Goal: Connect with others: Connect with others

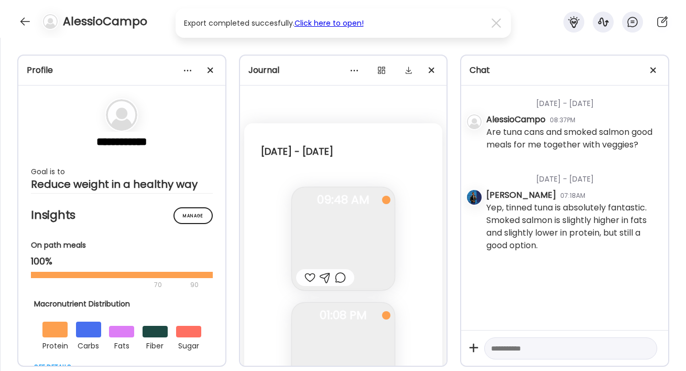
select select "****"
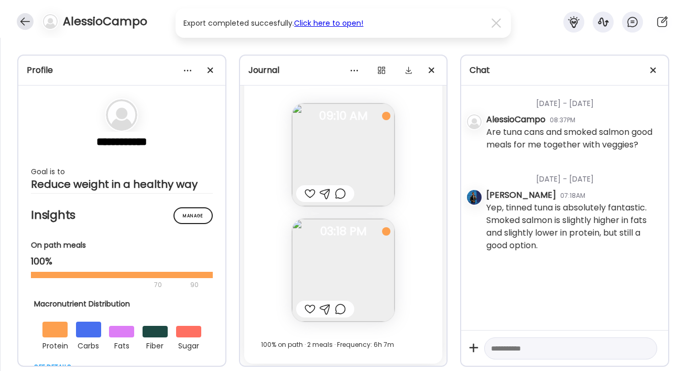
click at [23, 20] on div at bounding box center [25, 21] width 17 height 17
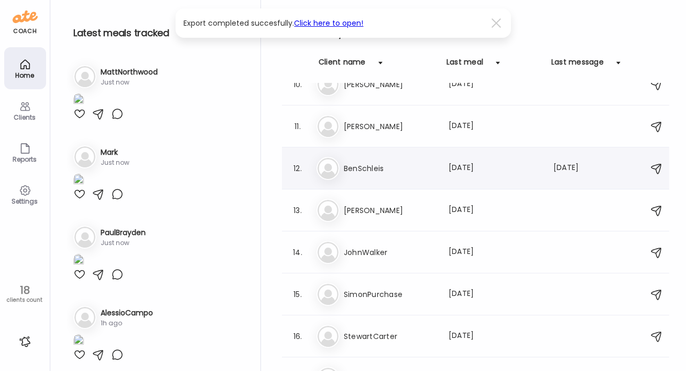
scroll to position [380, 0]
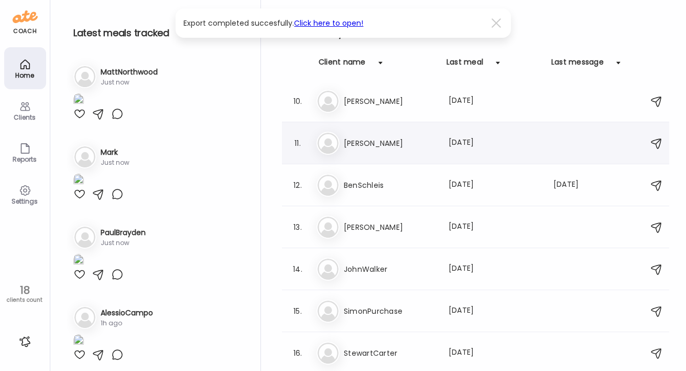
click at [355, 138] on h3 "[PERSON_NAME]" at bounding box center [390, 143] width 92 height 13
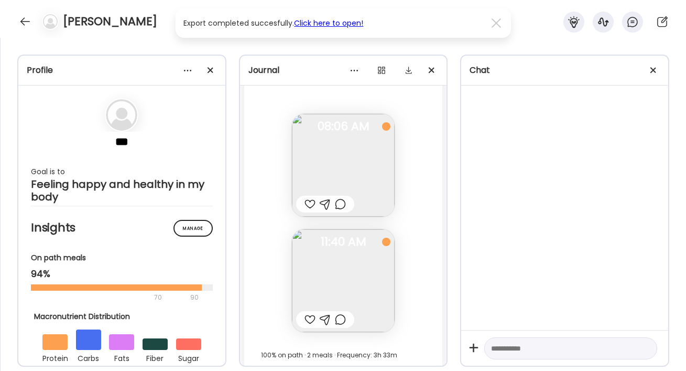
scroll to position [5437, 0]
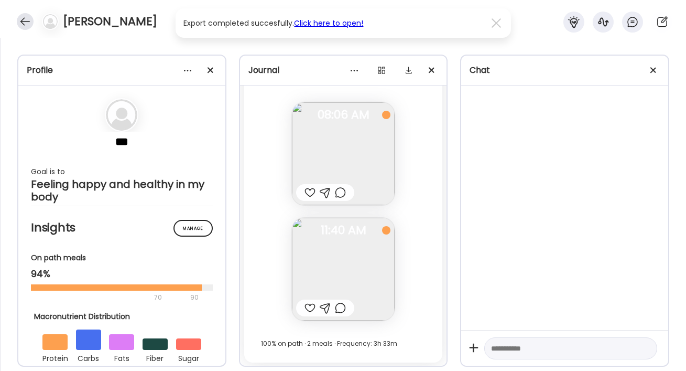
click at [21, 15] on div at bounding box center [25, 21] width 17 height 17
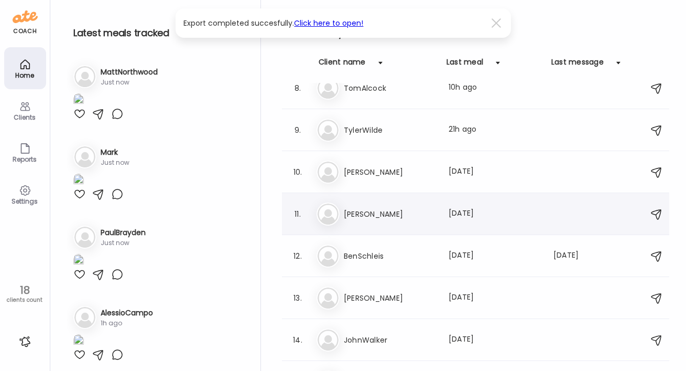
scroll to position [272, 0]
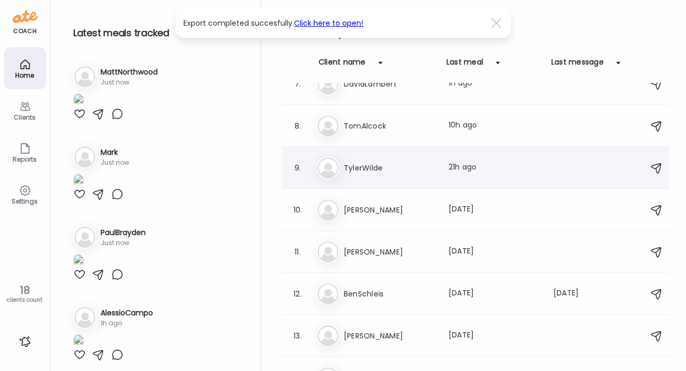
click at [362, 165] on h3 "TylerWilde" at bounding box center [390, 167] width 92 height 13
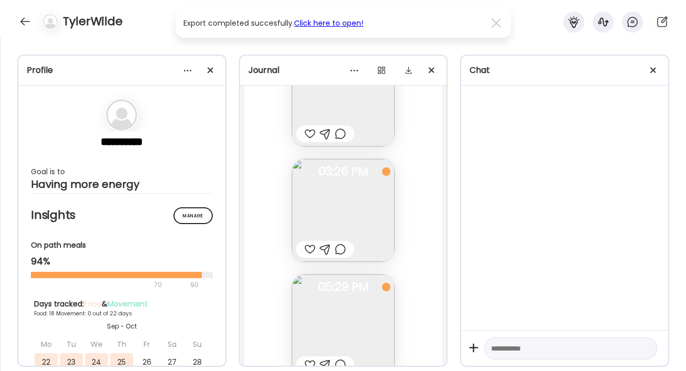
scroll to position [13553, 0]
click at [307, 259] on div at bounding box center [310, 259] width 11 height 13
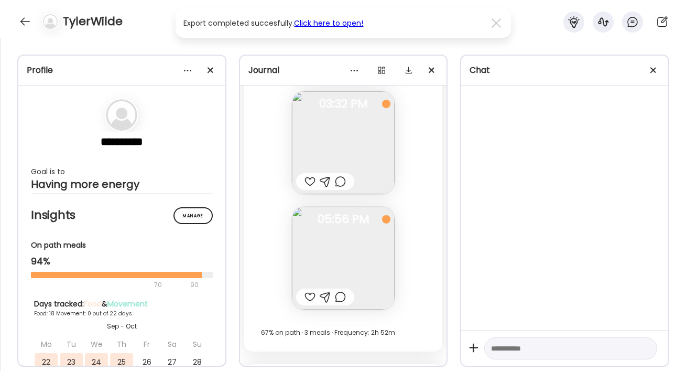
scroll to position [13057, 0]
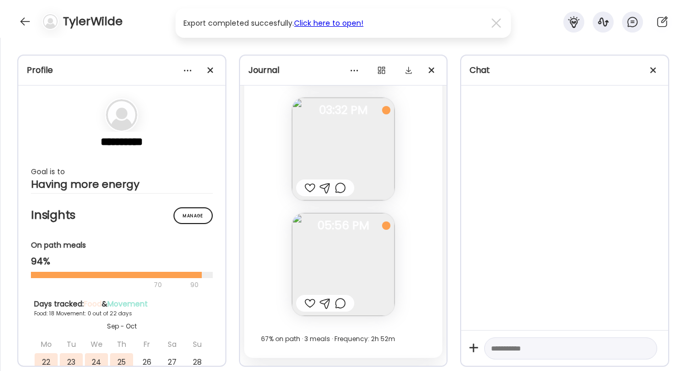
click at [306, 301] on div at bounding box center [310, 303] width 11 height 13
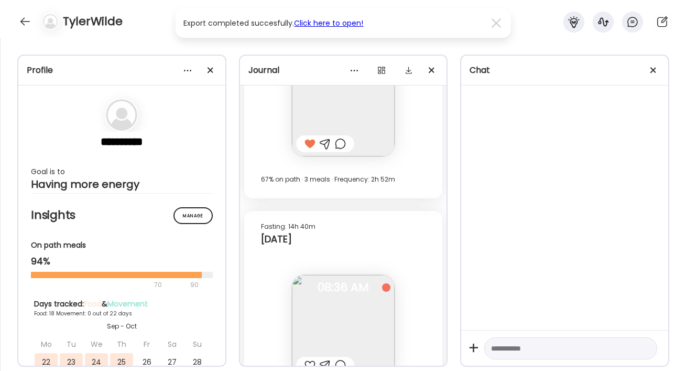
scroll to position [13212, 0]
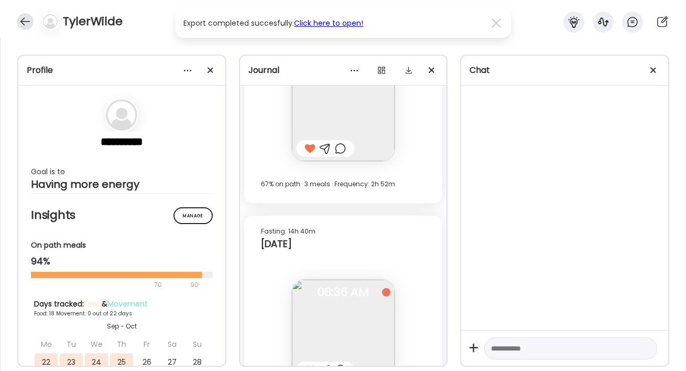
click at [24, 21] on div at bounding box center [25, 21] width 17 height 17
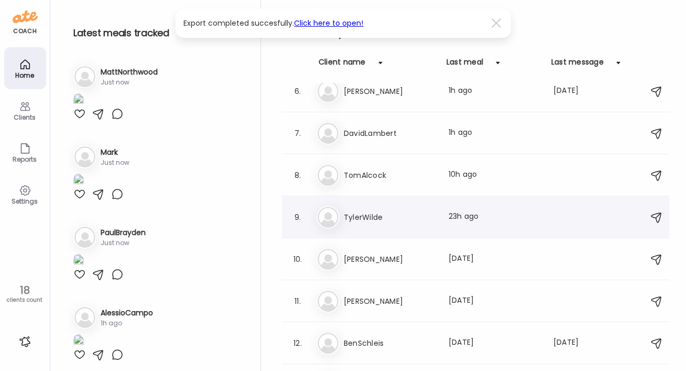
scroll to position [199, 0]
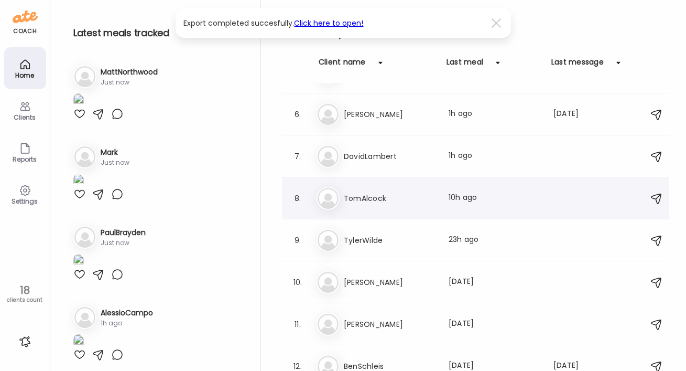
click at [356, 194] on h3 "TomAlcock" at bounding box center [390, 198] width 92 height 13
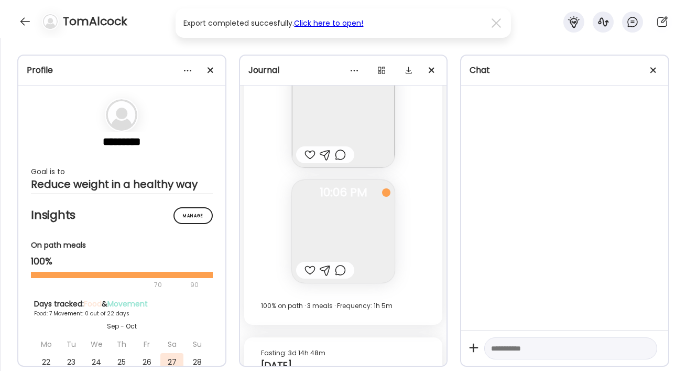
scroll to position [4584, 0]
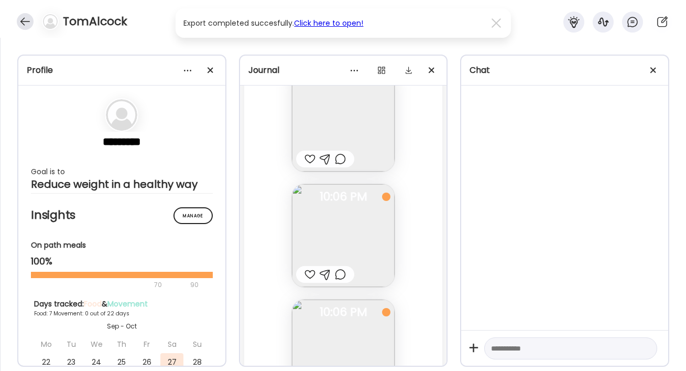
click at [27, 23] on div at bounding box center [25, 21] width 17 height 17
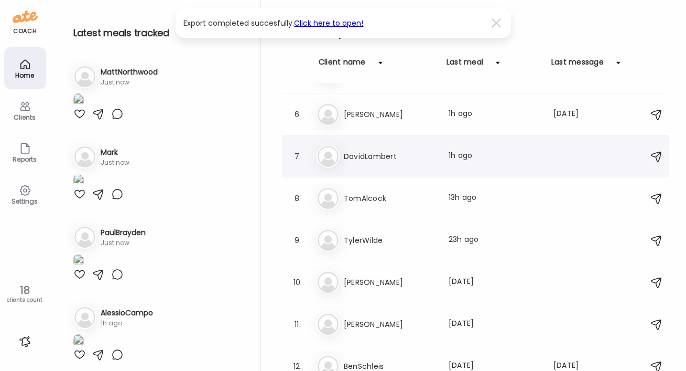
click at [348, 160] on h3 "DavidLambert" at bounding box center [390, 156] width 92 height 13
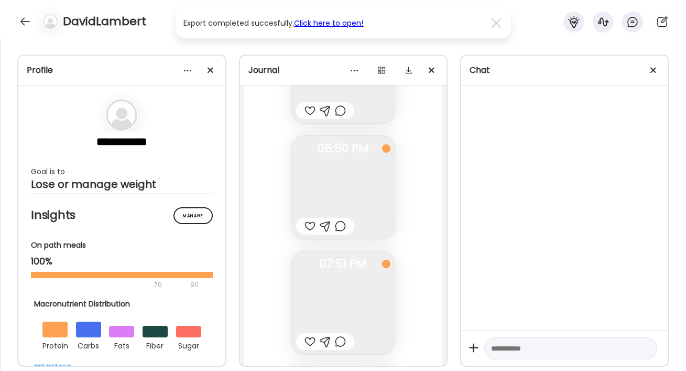
scroll to position [12488, 0]
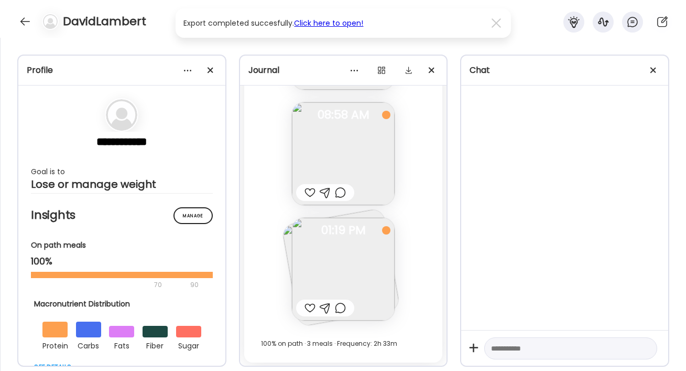
click at [305, 303] on div at bounding box center [310, 307] width 11 height 13
click at [305, 188] on div at bounding box center [310, 192] width 11 height 13
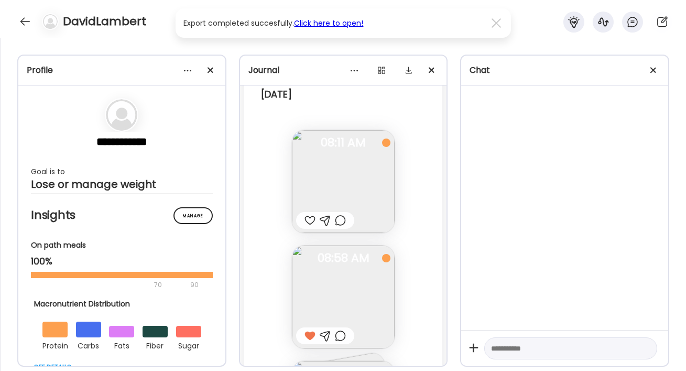
scroll to position [12357, 0]
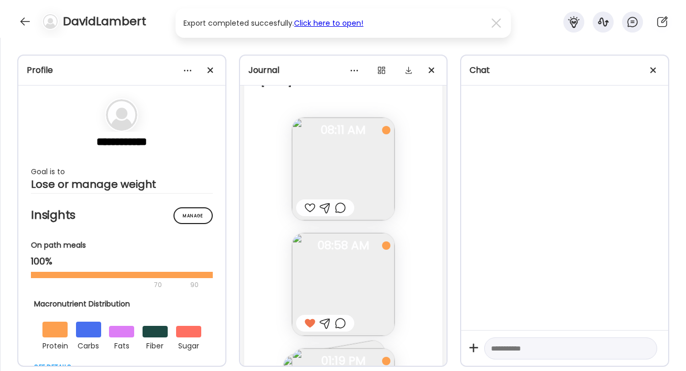
click at [307, 202] on div at bounding box center [310, 207] width 11 height 13
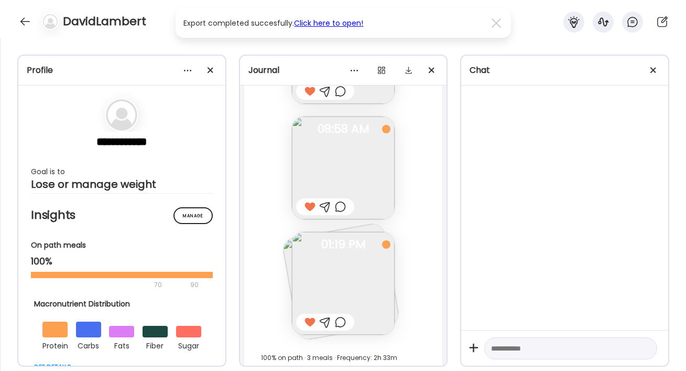
scroll to position [12488, 0]
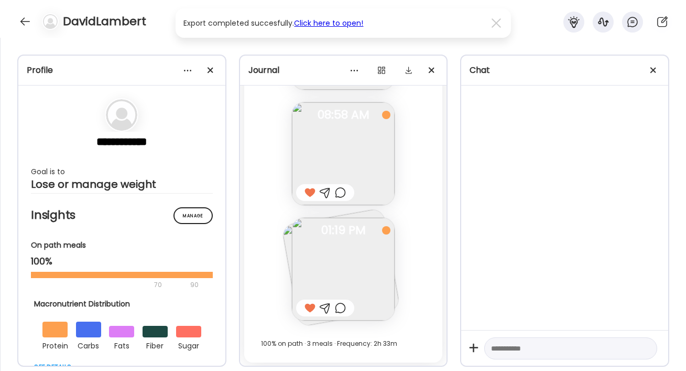
click at [16, 17] on div "DavidLambert" at bounding box center [343, 19] width 686 height 38
click at [25, 21] on div at bounding box center [25, 21] width 17 height 17
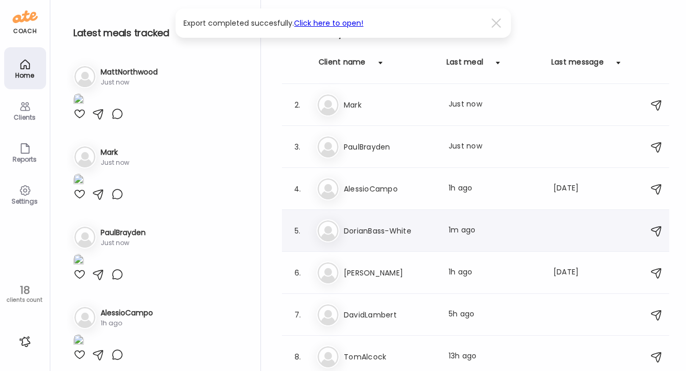
scroll to position [39, 0]
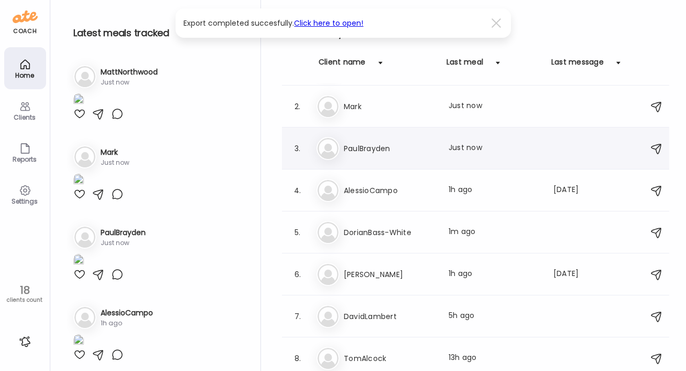
click at [359, 152] on h3 "PaulBrayden" at bounding box center [390, 148] width 92 height 13
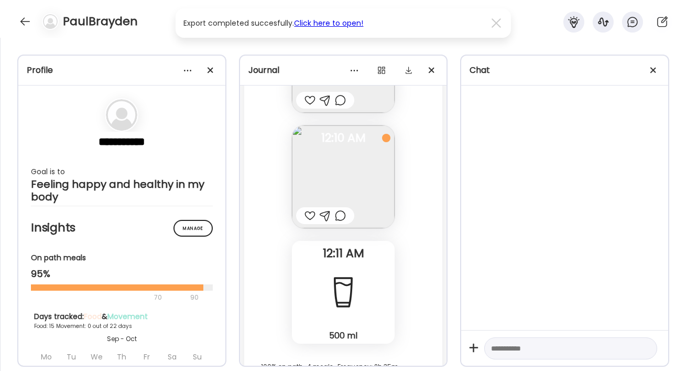
scroll to position [14171, 0]
click at [23, 22] on div at bounding box center [25, 21] width 17 height 17
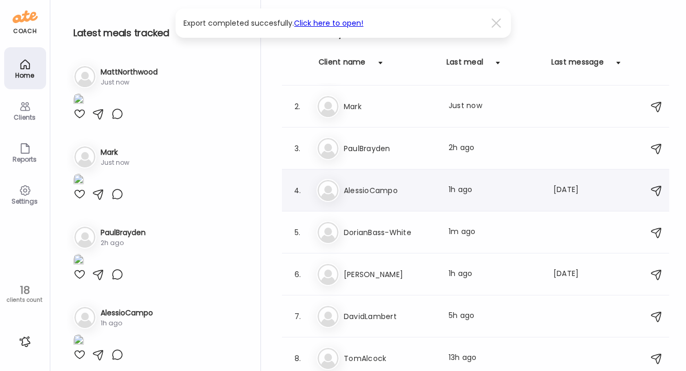
scroll to position [0, 0]
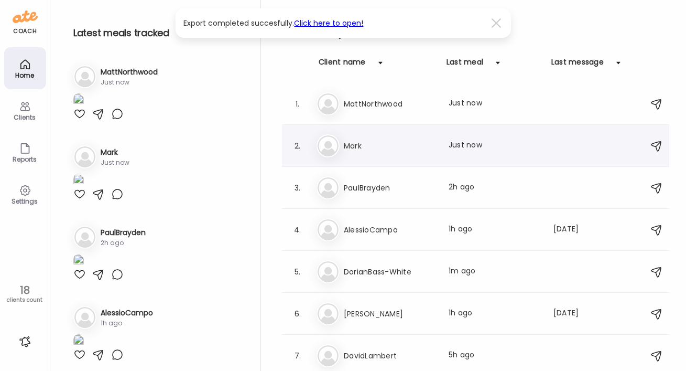
click at [349, 149] on h3 "Mark" at bounding box center [390, 145] width 92 height 13
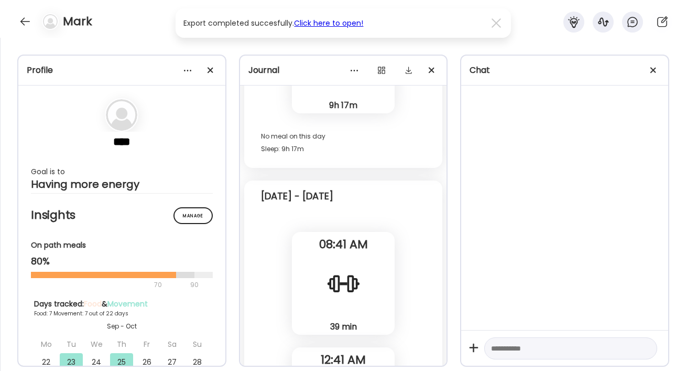
scroll to position [10195, 0]
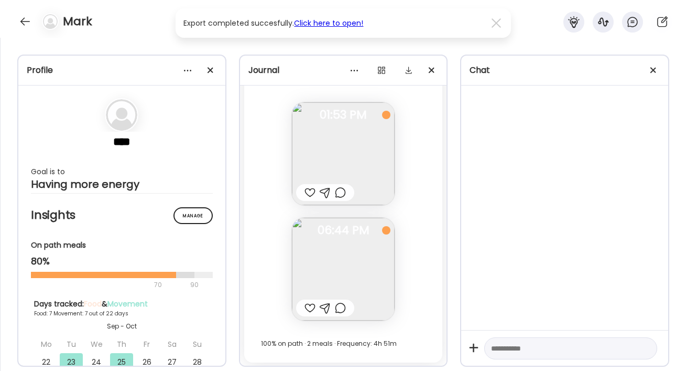
click at [305, 306] on div at bounding box center [310, 307] width 11 height 13
click at [305, 189] on div at bounding box center [310, 192] width 11 height 13
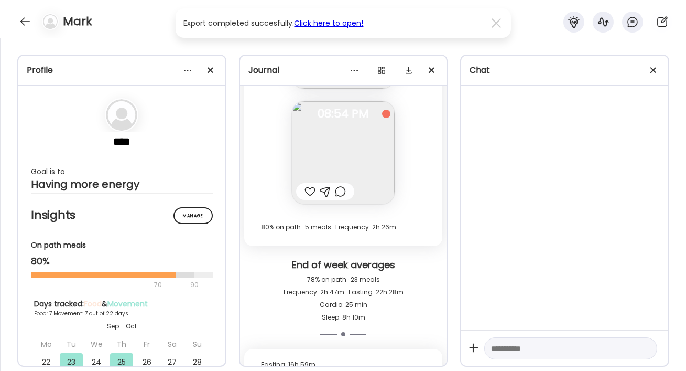
scroll to position [9886, 0]
